Goal: Information Seeking & Learning: Learn about a topic

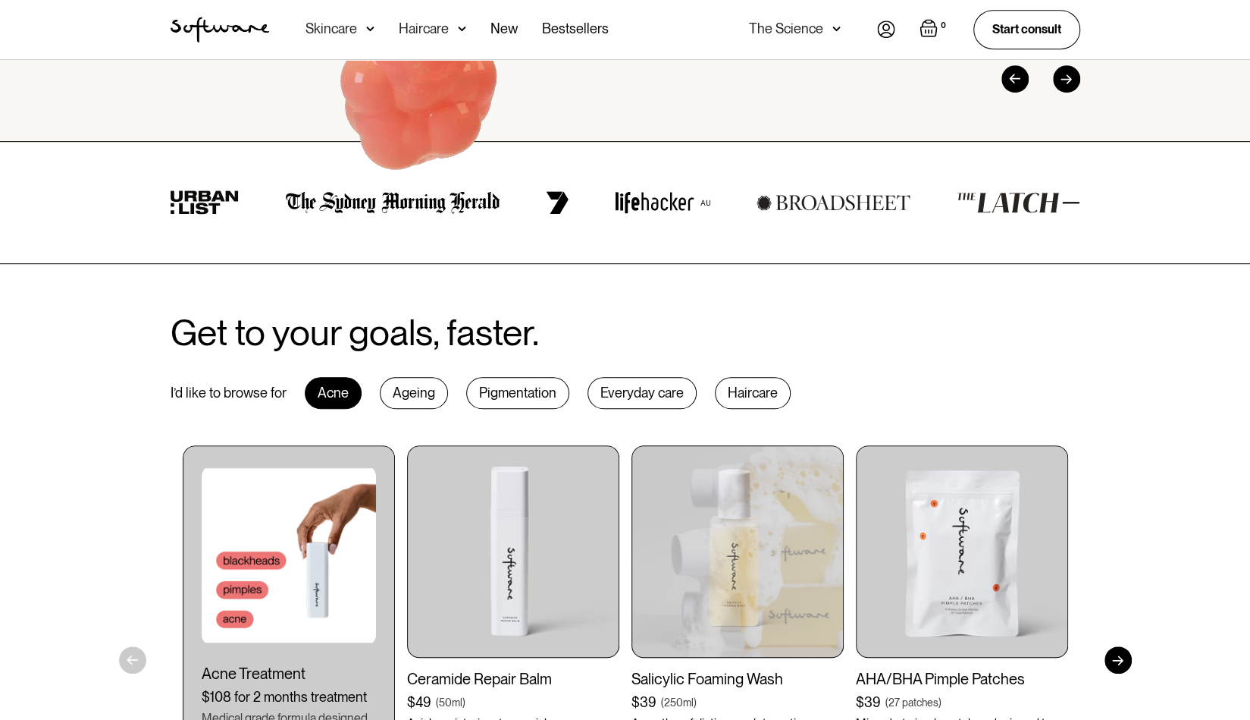
scroll to position [449, 0]
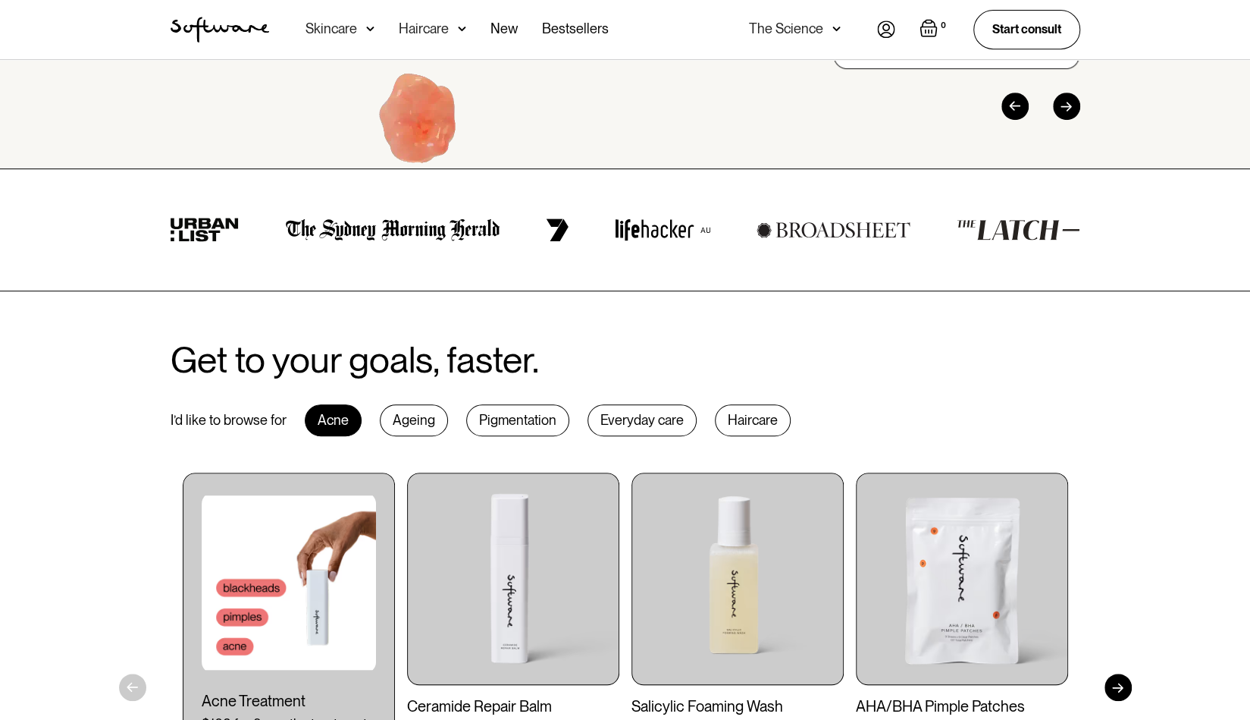
click at [364, 34] on div "Skincare" at bounding box center [340, 29] width 69 height 59
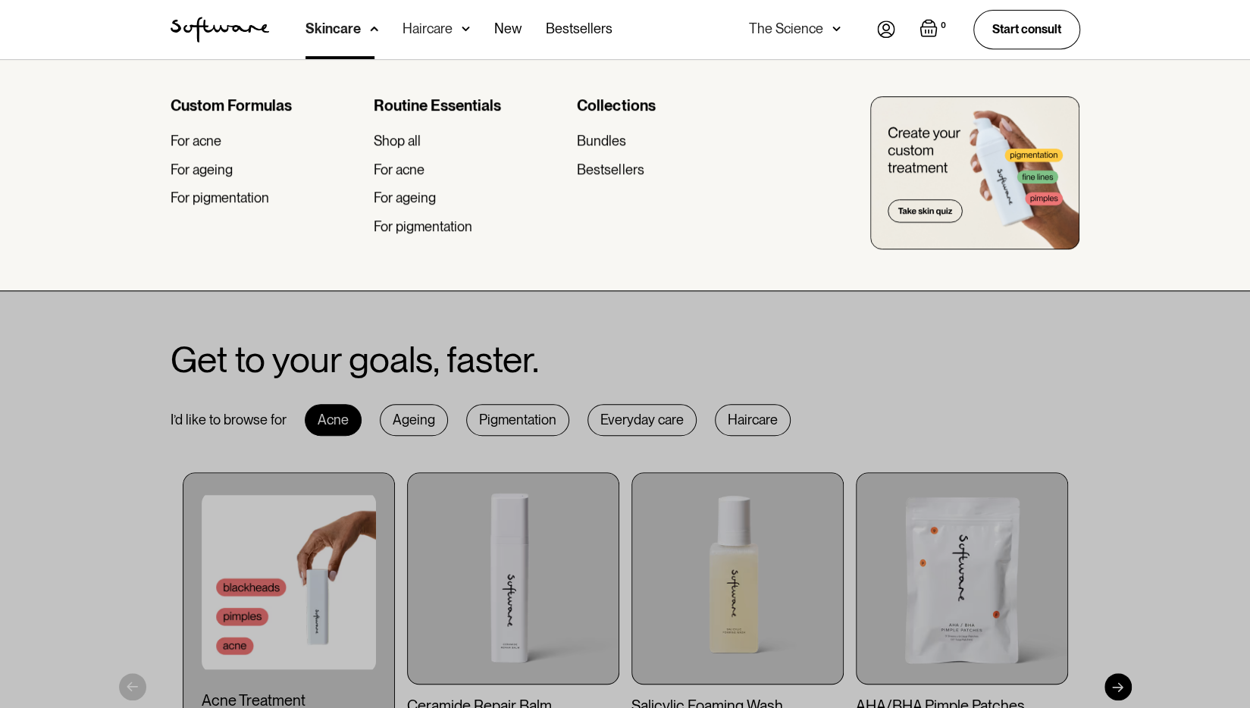
click at [364, 34] on div "Skincare" at bounding box center [342, 29] width 73 height 59
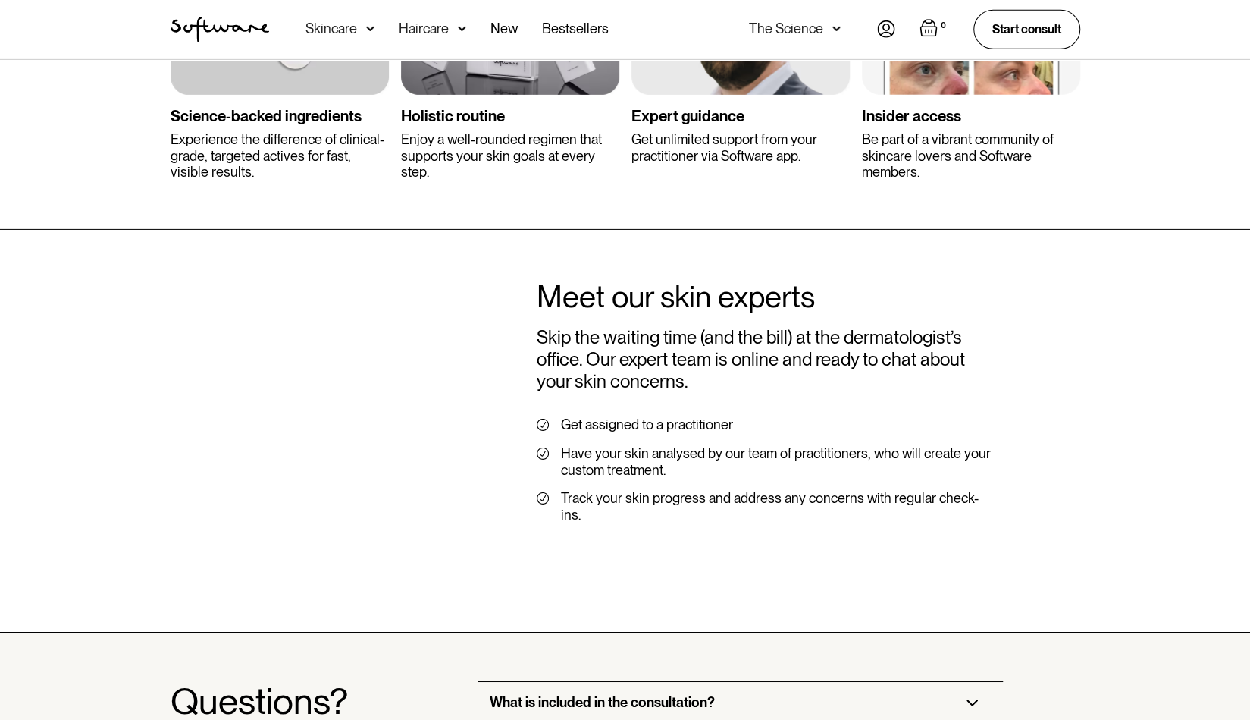
scroll to position [2847, 0]
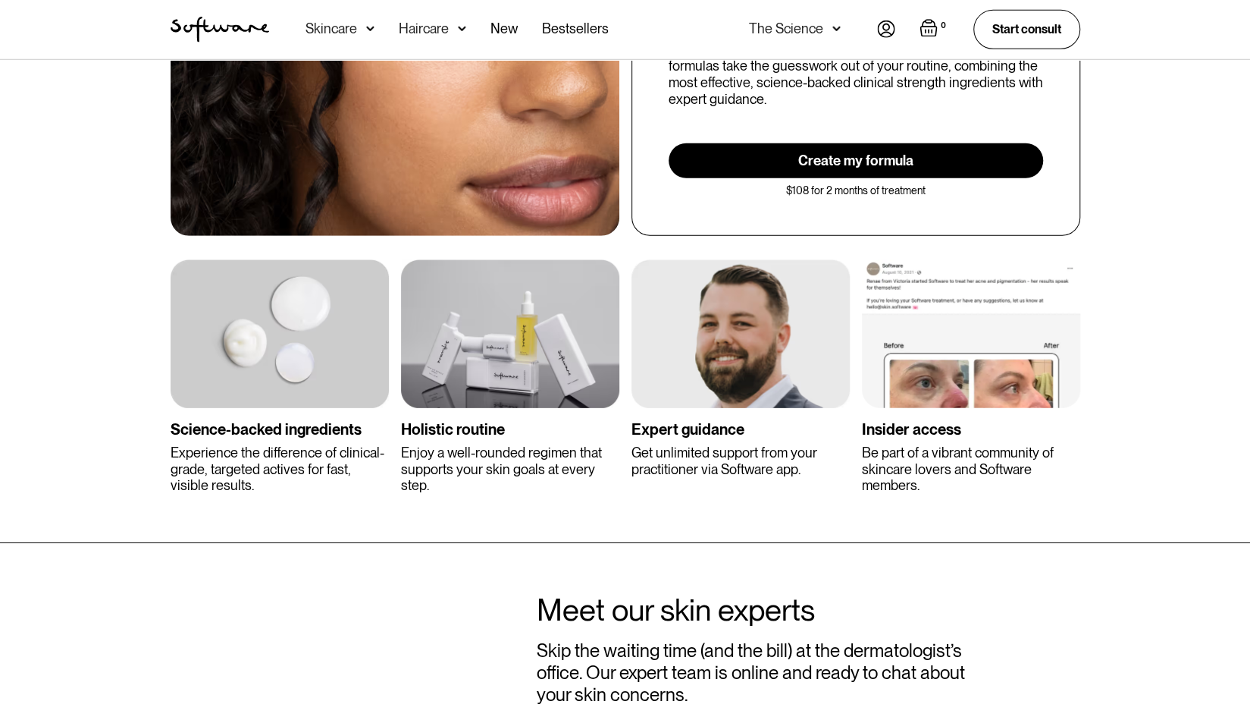
click at [701, 285] on img at bounding box center [741, 333] width 218 height 149
click at [682, 420] on div "Expert guidance" at bounding box center [741, 429] width 218 height 18
click at [713, 420] on div "Expert guidance" at bounding box center [741, 429] width 218 height 18
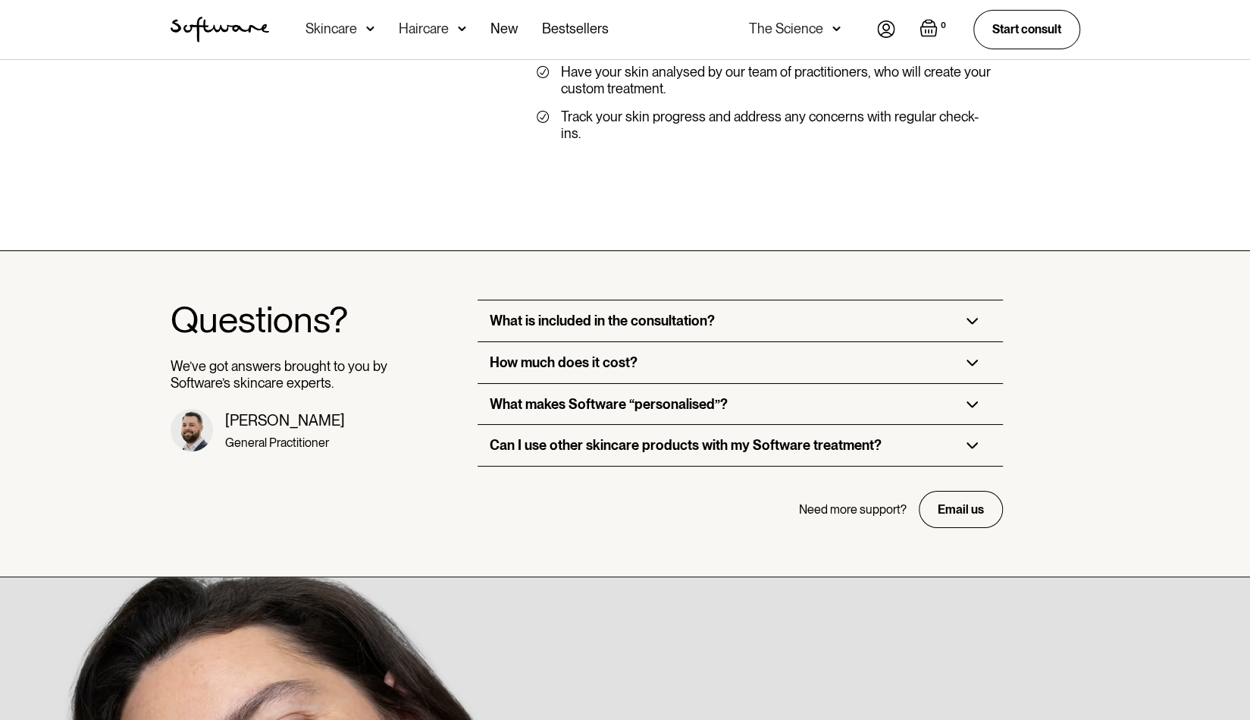
scroll to position [3601, 0]
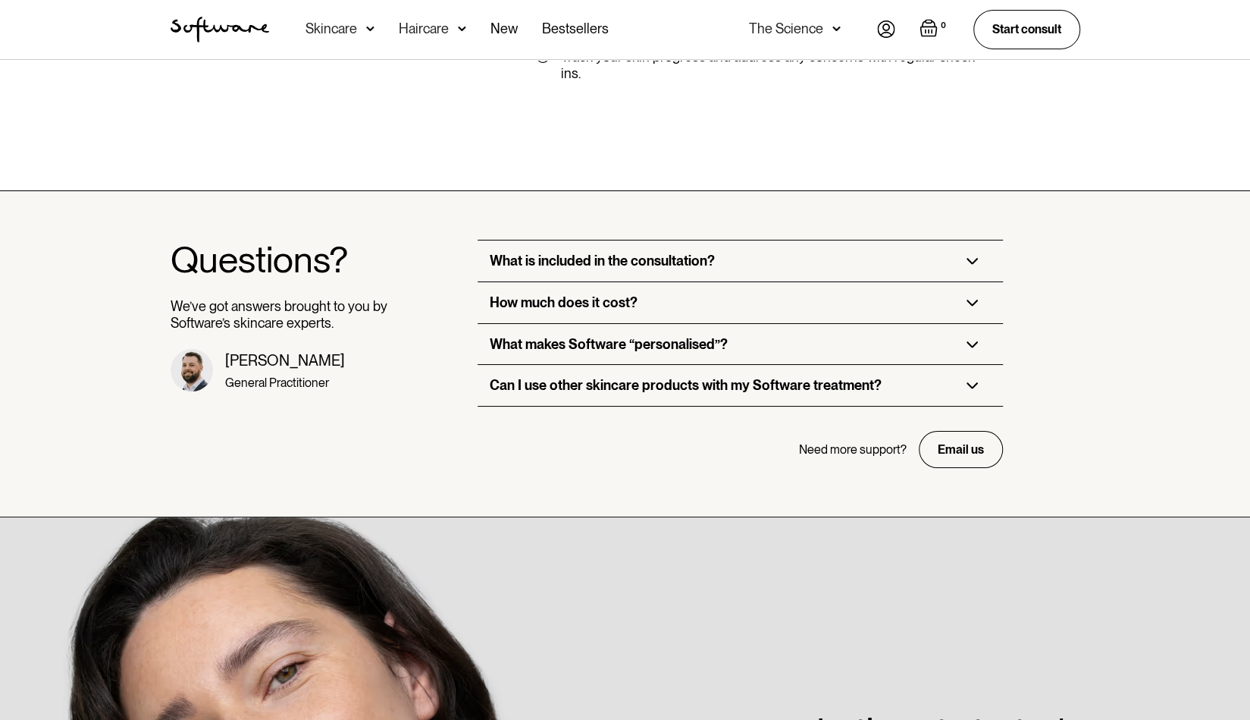
click at [619, 252] on div "What is included in the consultation?" at bounding box center [602, 260] width 225 height 17
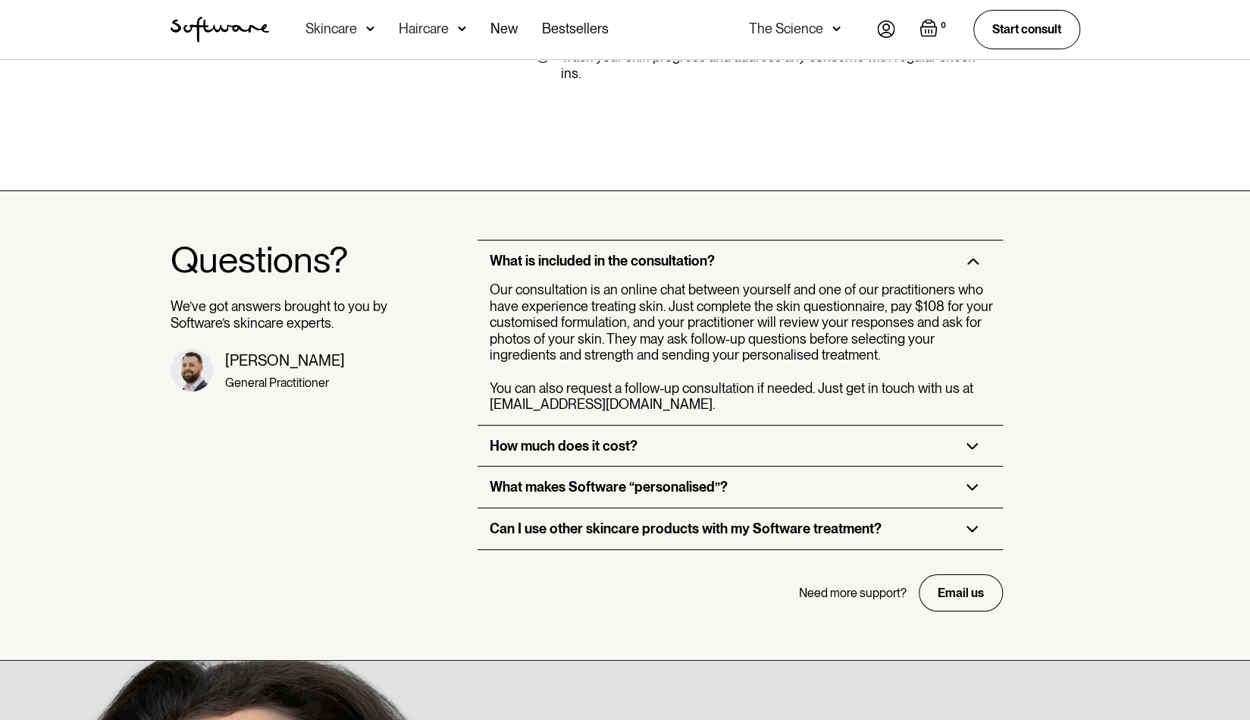
click at [515, 425] on div "How much does it cost?" at bounding box center [740, 445] width 525 height 41
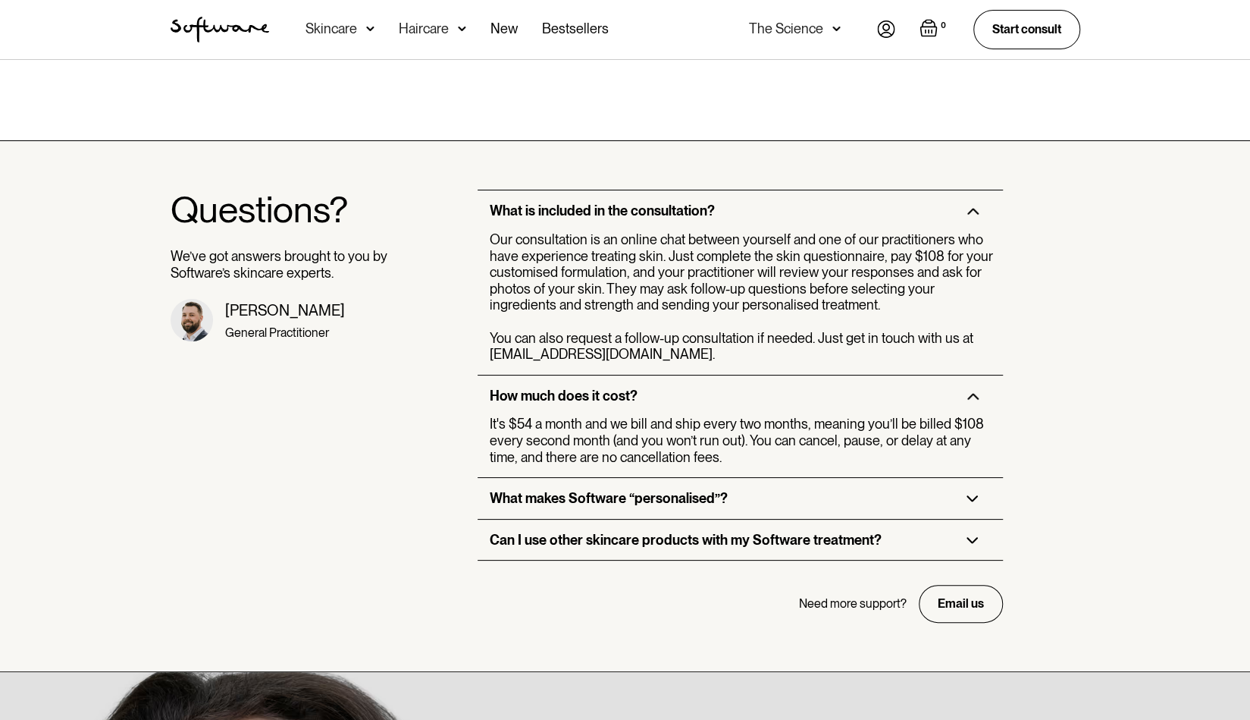
scroll to position [3650, 0]
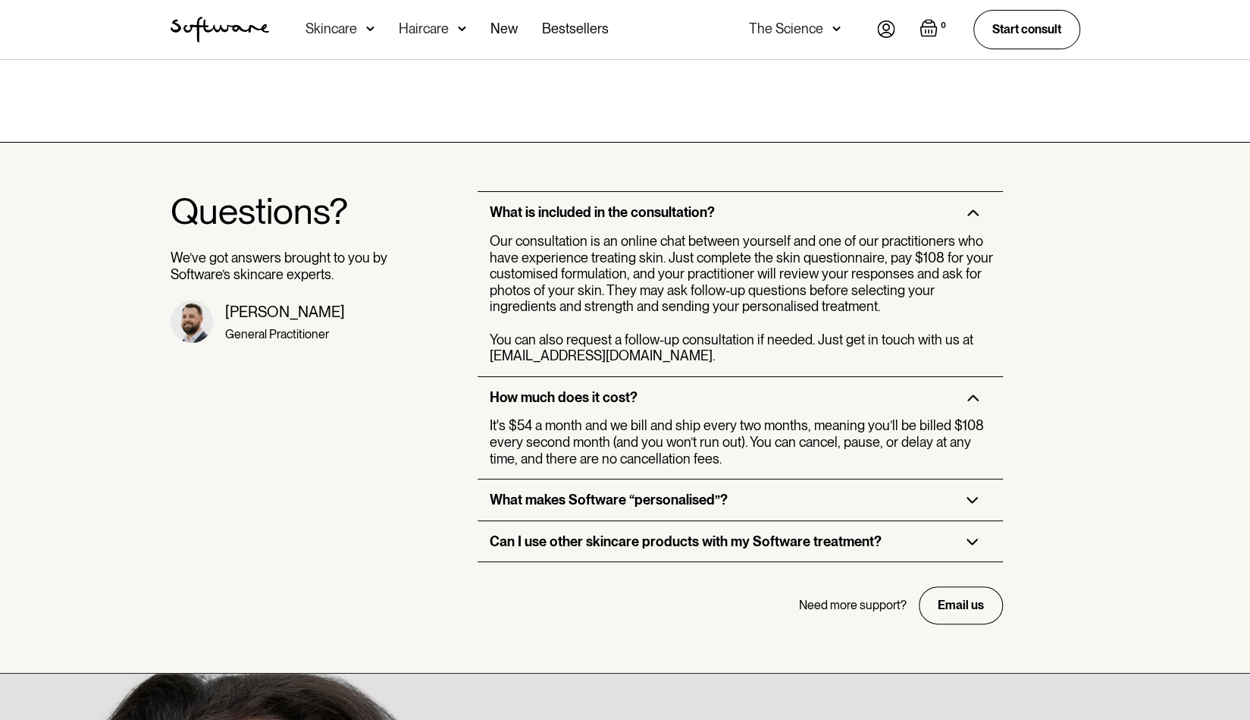
click at [535, 491] on div "What makes Software “personalised”?" at bounding box center [609, 499] width 238 height 17
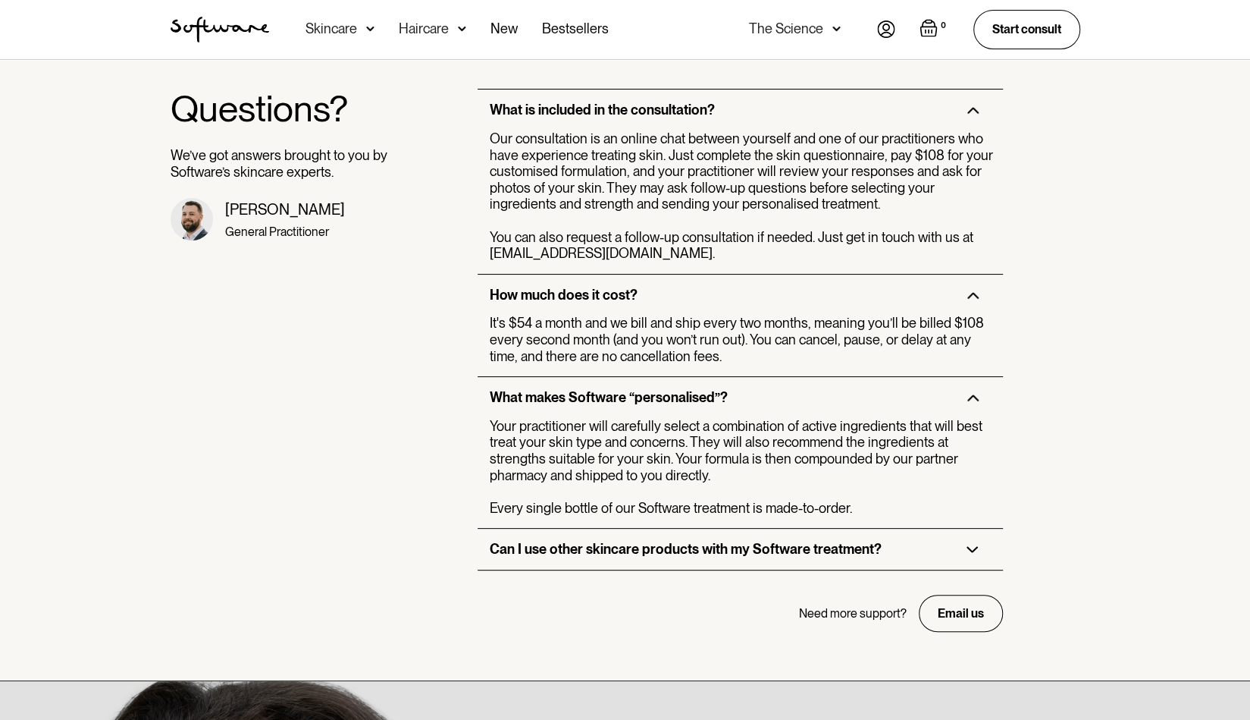
scroll to position [3753, 0]
